Goal: Task Accomplishment & Management: Manage account settings

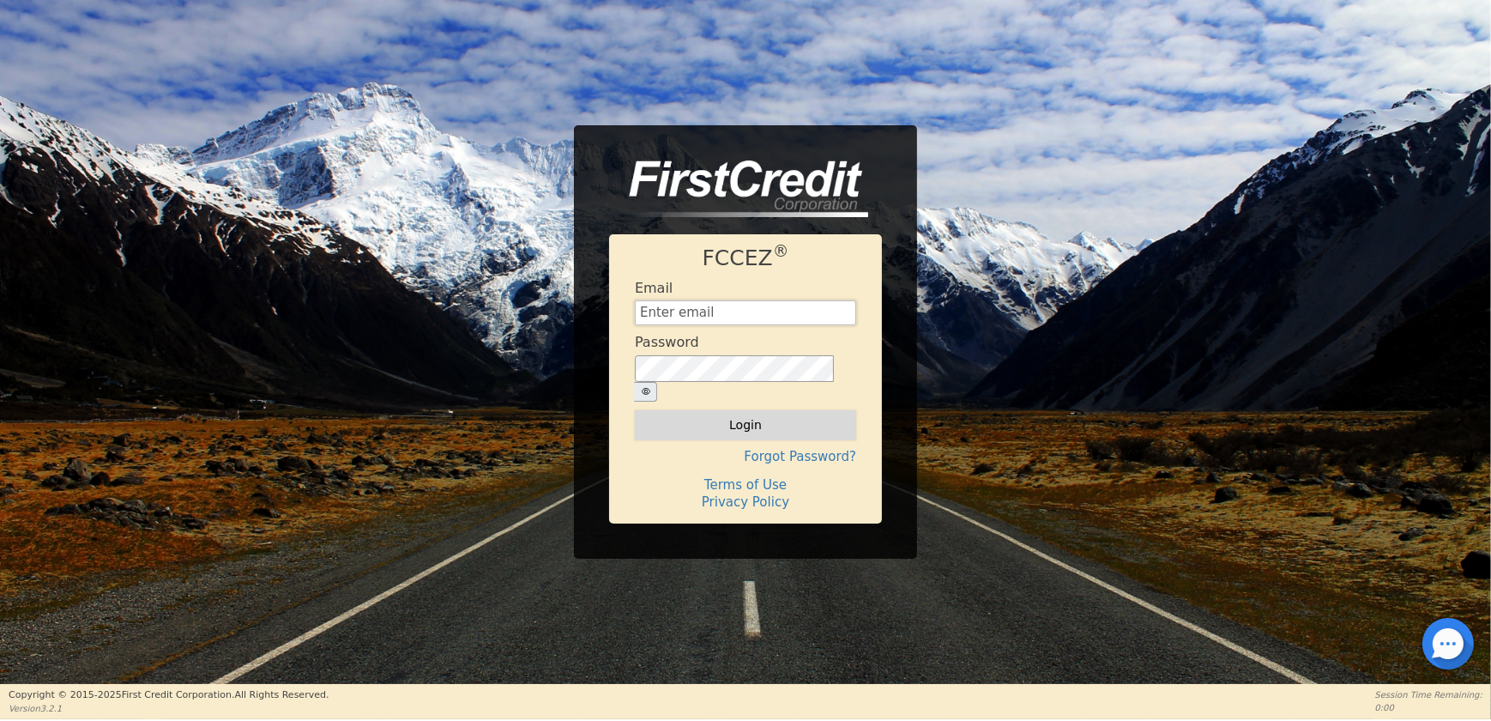
type input "OPERATIONS@AQUAFEELSOLUTIONS.COM"
click at [723, 414] on button "Login" at bounding box center [745, 424] width 221 height 29
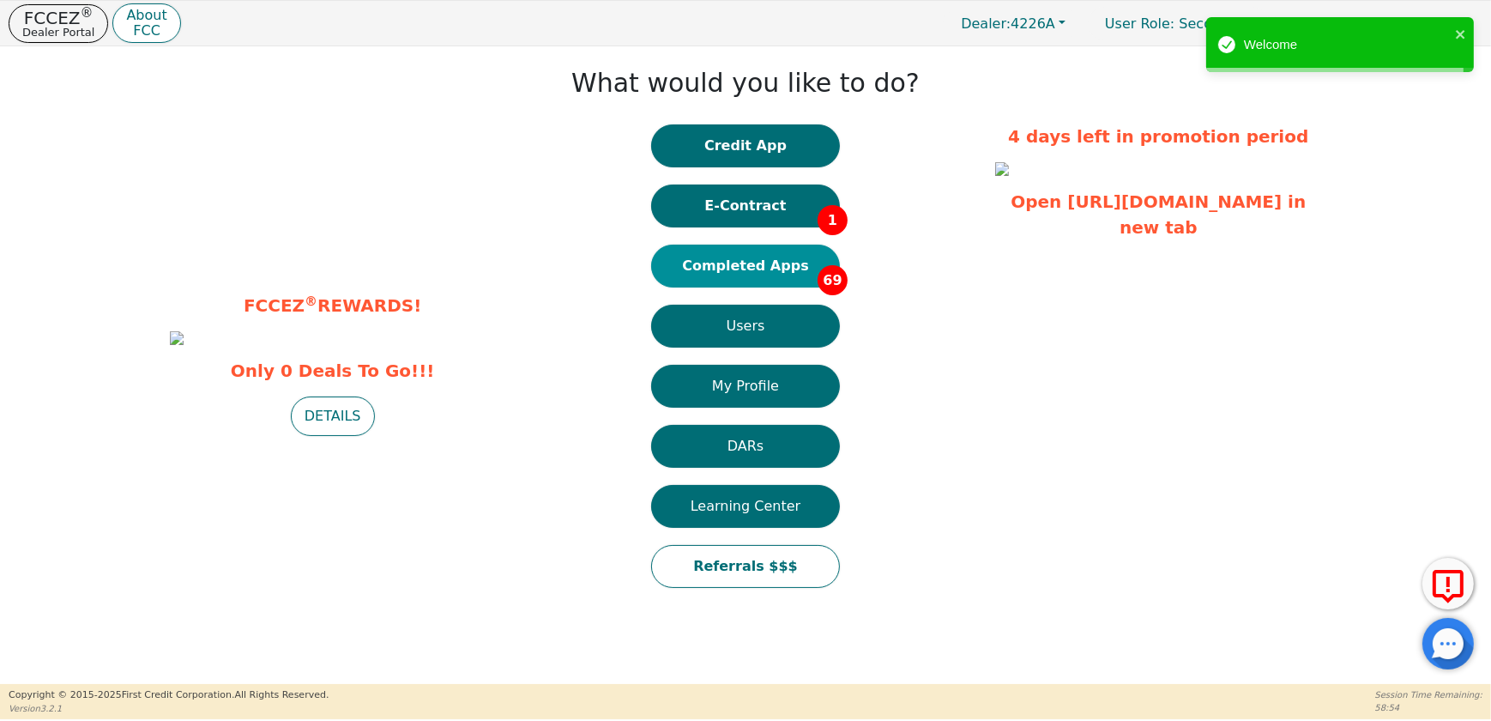
click at [766, 268] on button "Completed Apps 69" at bounding box center [745, 266] width 189 height 43
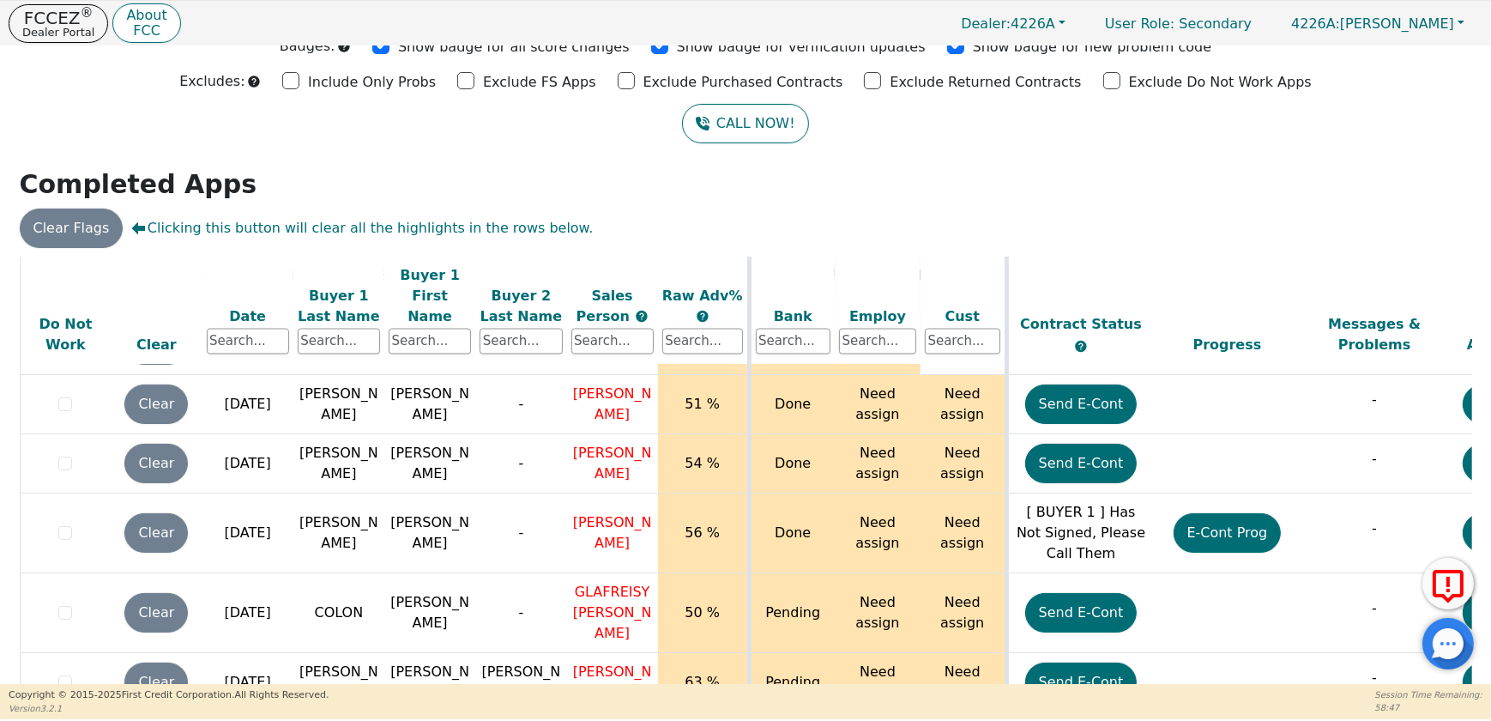
scroll to position [88, 0]
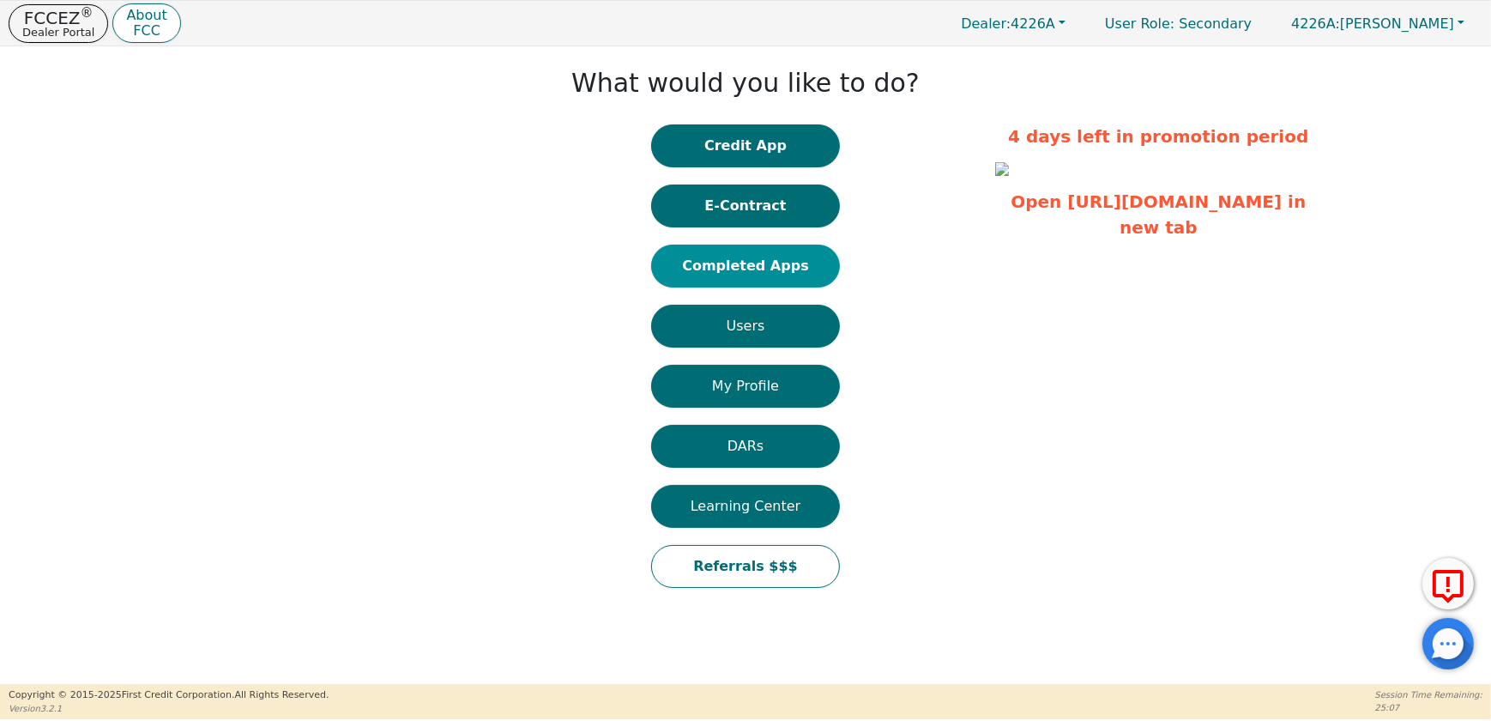
click at [780, 263] on button "Completed Apps" at bounding box center [745, 266] width 189 height 43
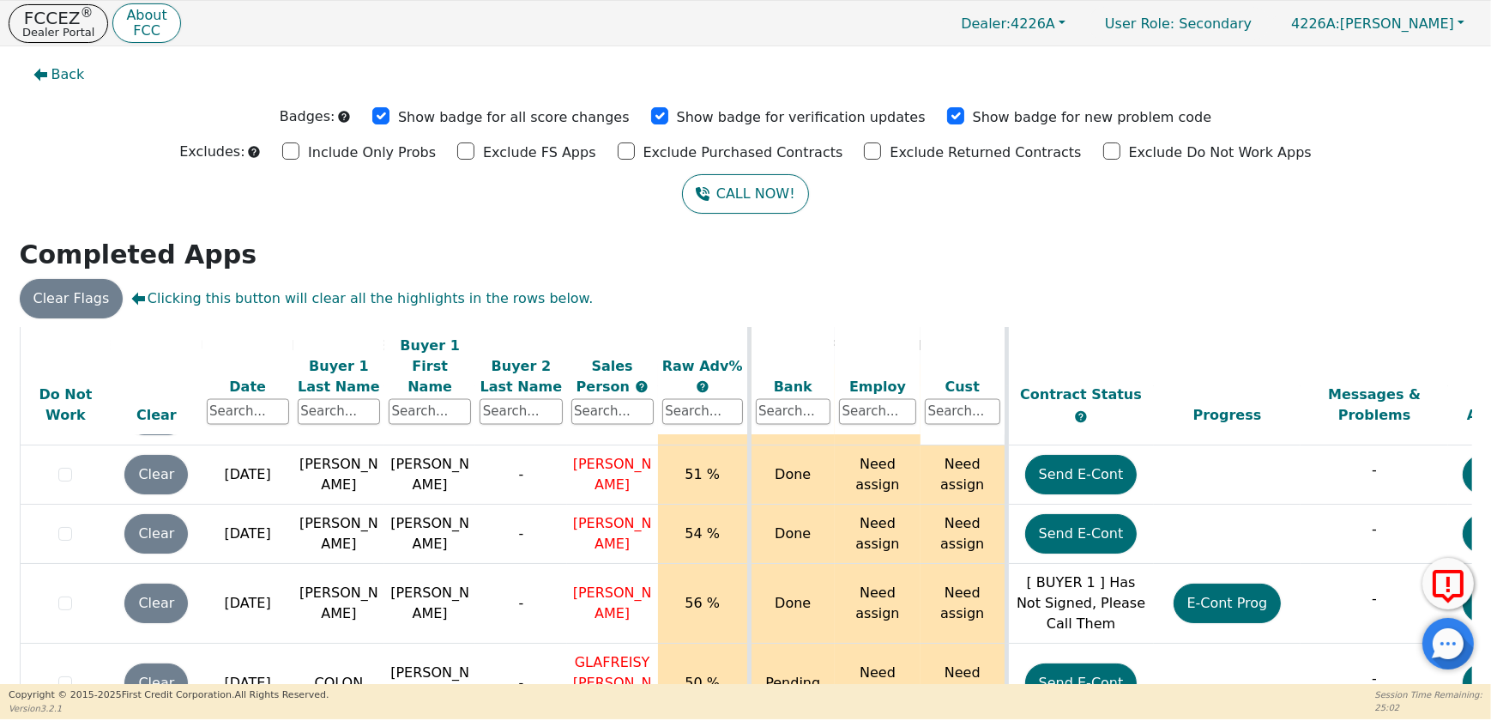
scroll to position [88, 0]
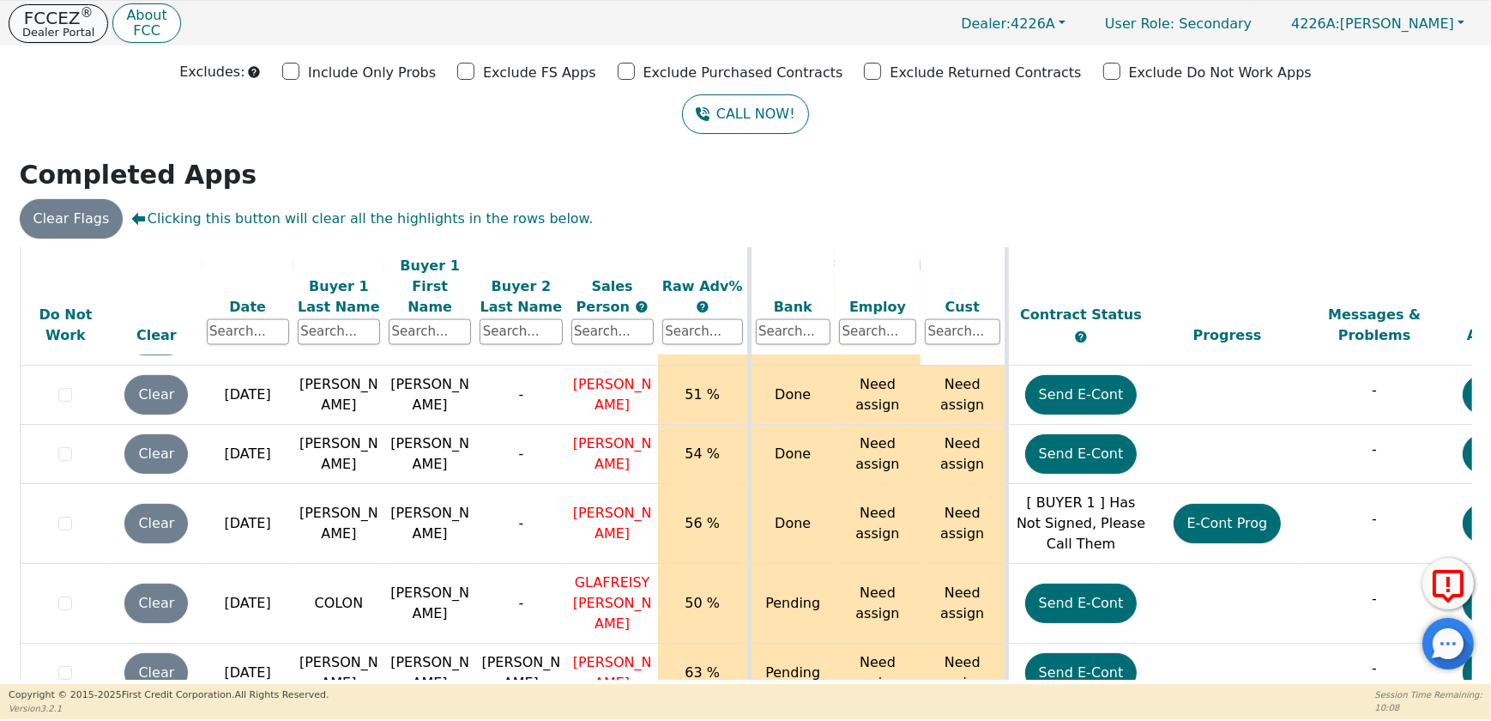
click at [69, 27] on p "Dealer Portal" at bounding box center [58, 32] width 72 height 11
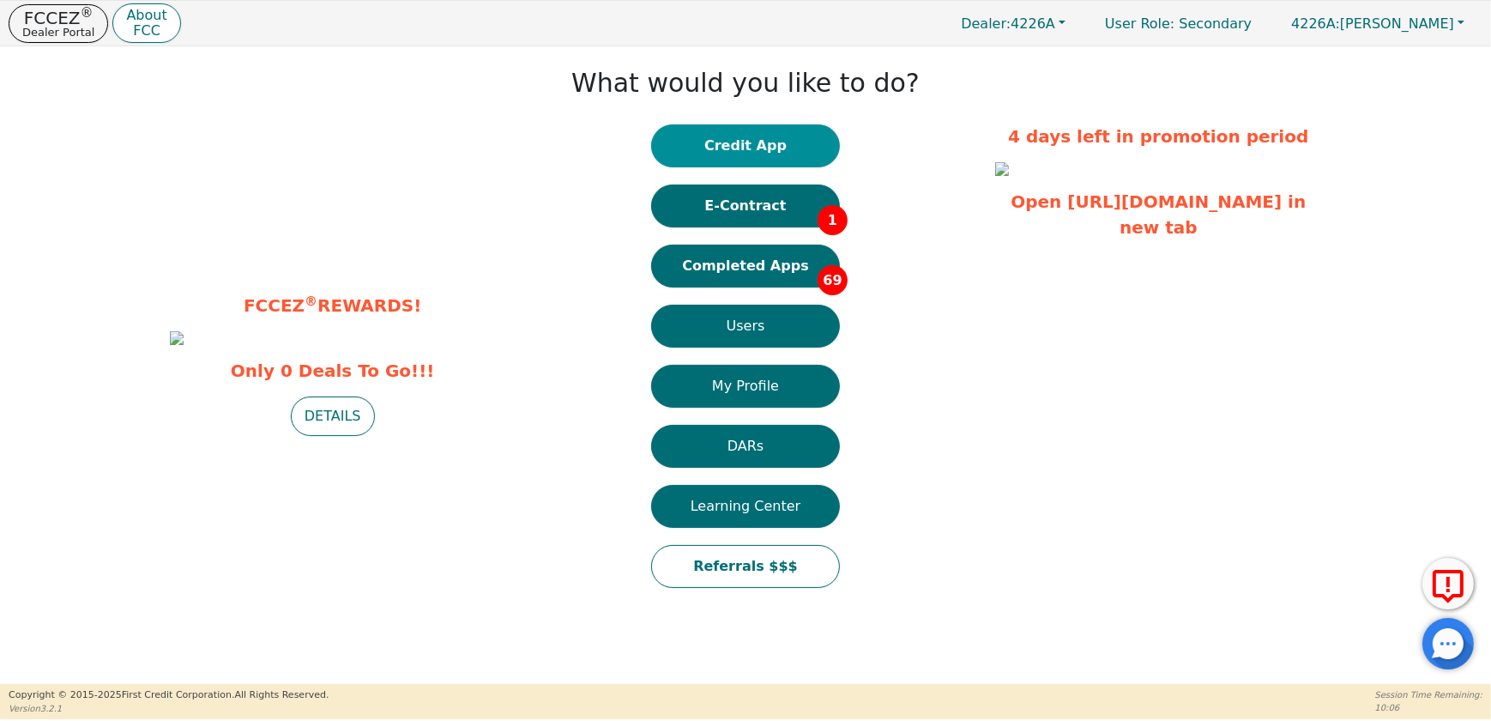
click at [747, 147] on button "Credit App" at bounding box center [745, 145] width 189 height 43
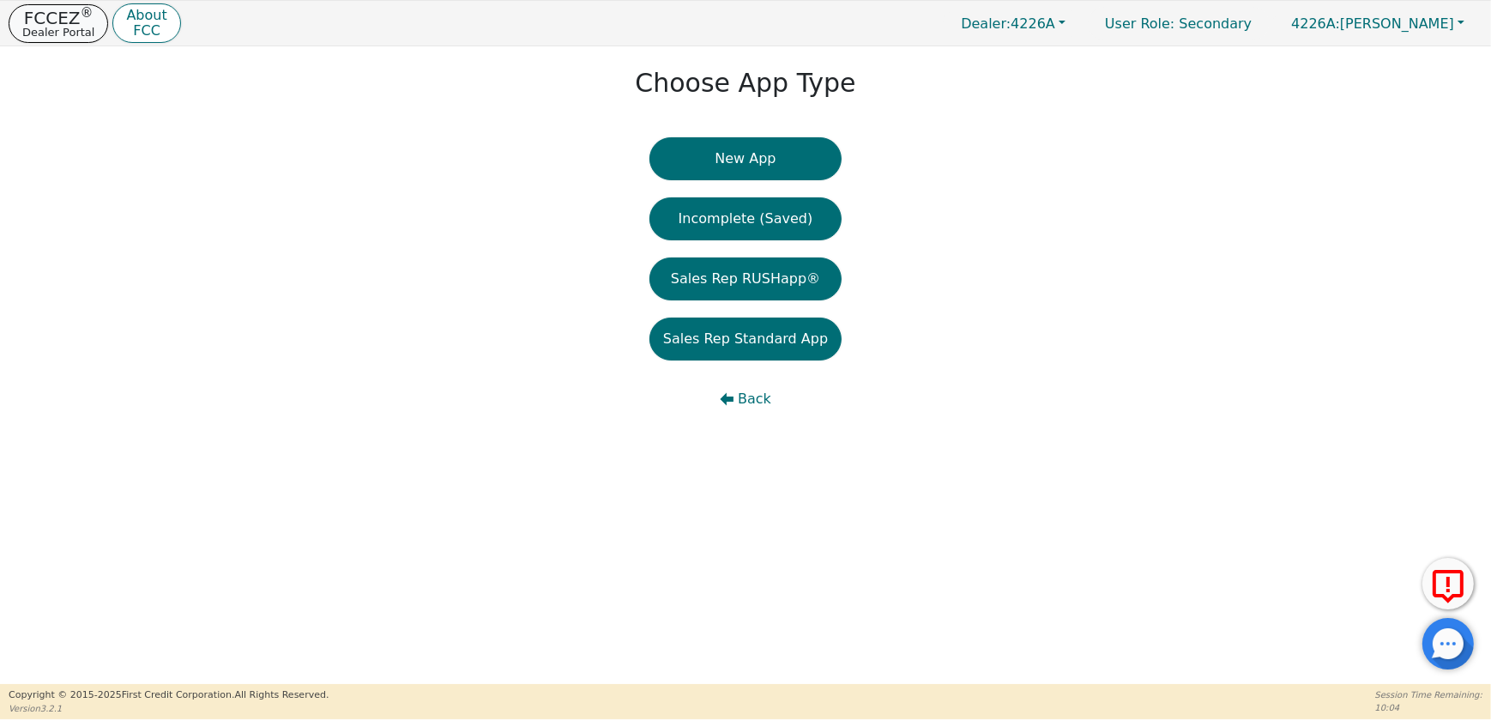
click at [24, 19] on p "FCCEZ ®" at bounding box center [58, 17] width 72 height 17
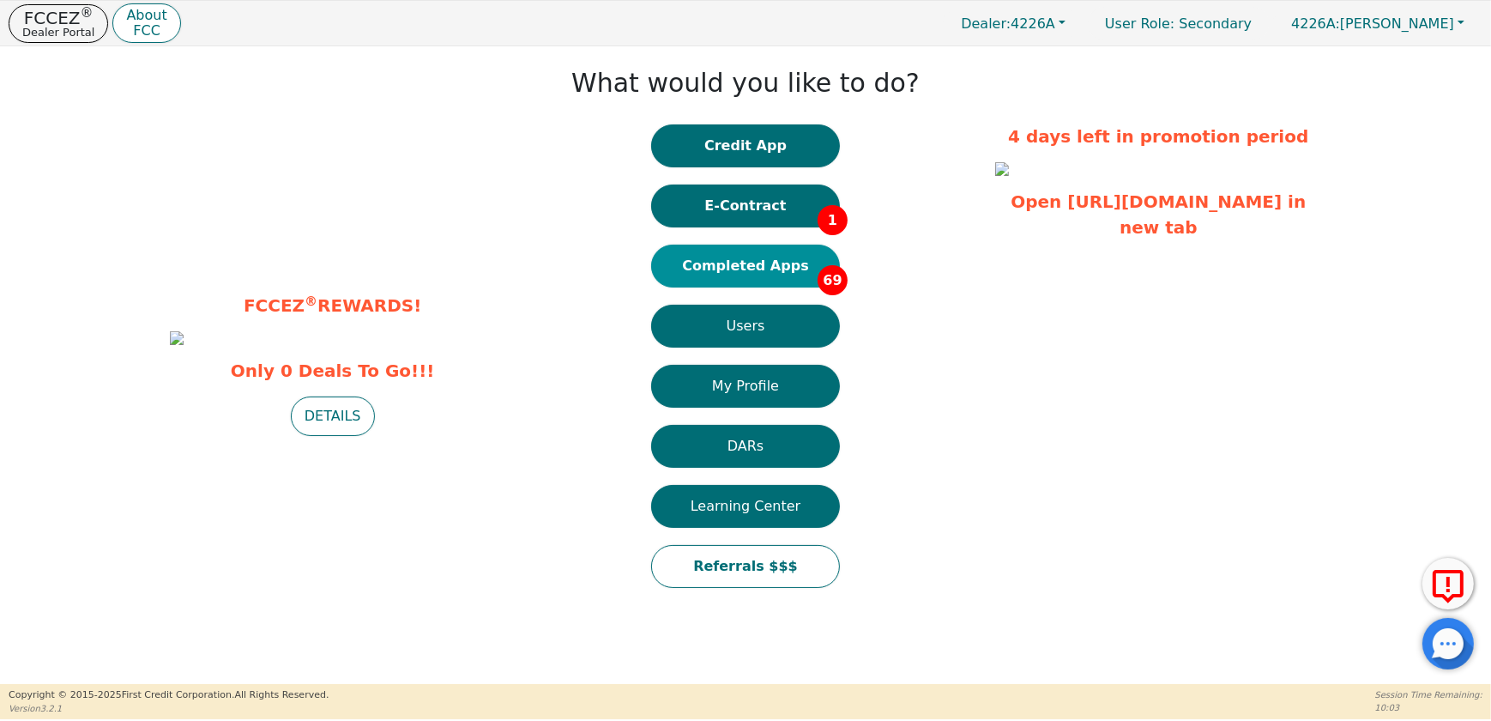
click at [713, 271] on button "Completed Apps 69" at bounding box center [745, 266] width 189 height 43
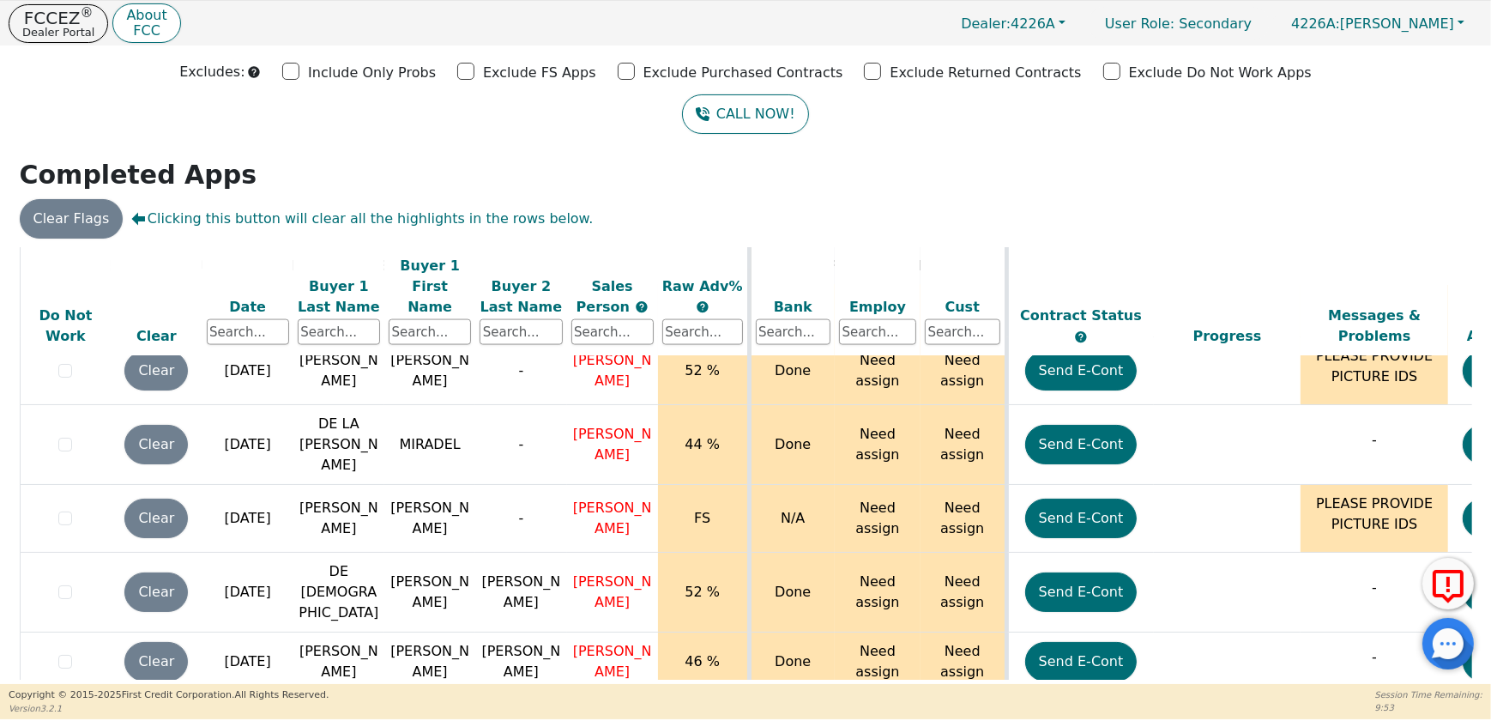
scroll to position [4033, 0]
